Goal: Task Accomplishment & Management: Use online tool/utility

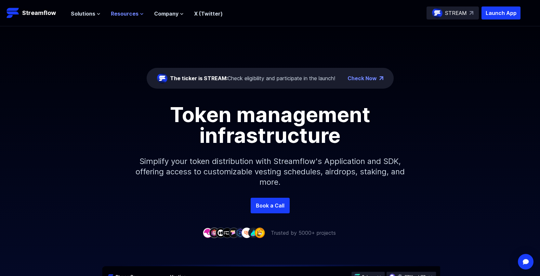
click at [131, 15] on span "Resources" at bounding box center [125, 14] width 28 height 8
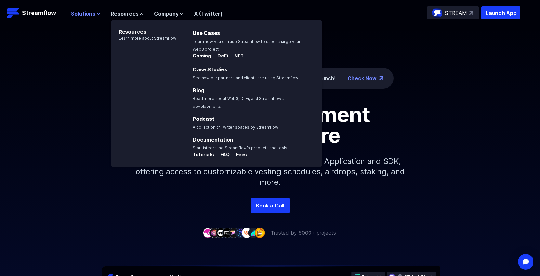
click at [91, 15] on span "Solutions" at bounding box center [83, 14] width 24 height 8
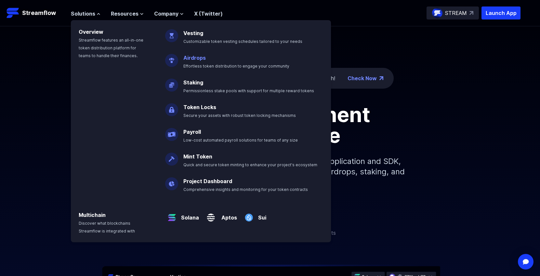
click at [194, 62] on p "Airdrops Effortless token distribution to engage your community" at bounding box center [240, 59] width 123 height 21
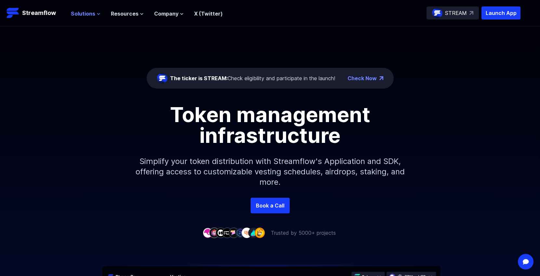
click at [89, 15] on span "Solutions" at bounding box center [83, 14] width 24 height 8
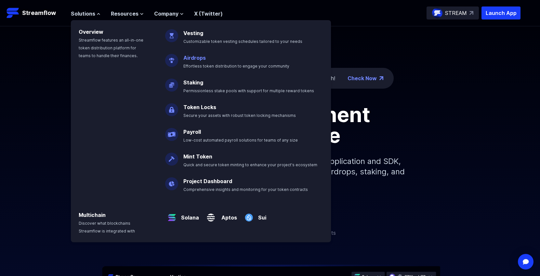
click at [192, 57] on link "Airdrops" at bounding box center [194, 58] width 22 height 7
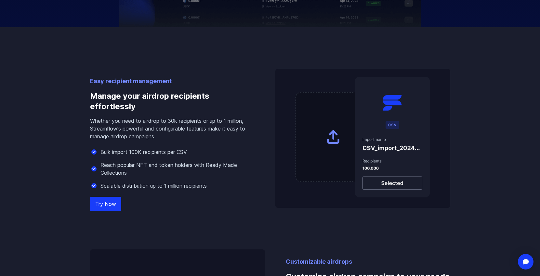
scroll to position [429, 0]
click at [115, 205] on link "Try Now" at bounding box center [105, 203] width 31 height 14
